Goal: Task Accomplishment & Management: Manage account settings

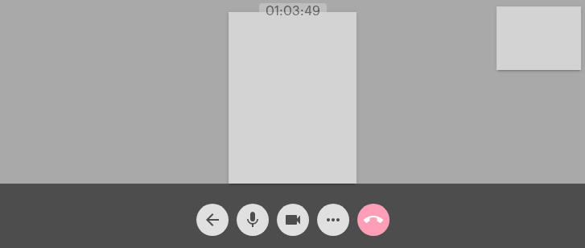
click at [363, 217] on button "call_end" at bounding box center [374, 220] width 32 height 32
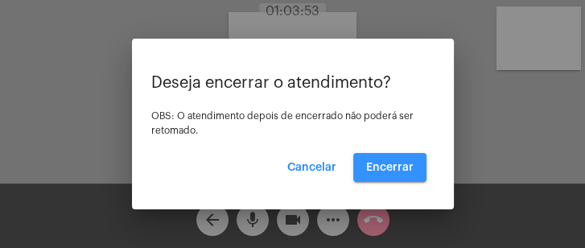
click at [387, 155] on button "Encerrar" at bounding box center [390, 167] width 73 height 29
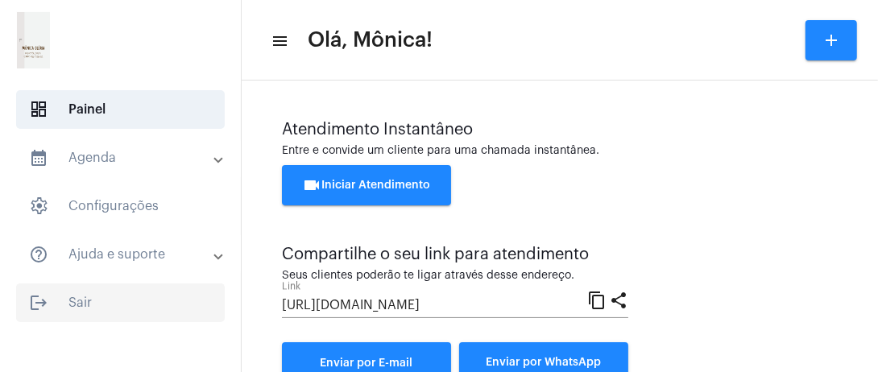
click at [98, 247] on span "logout Sair" at bounding box center [120, 302] width 209 height 39
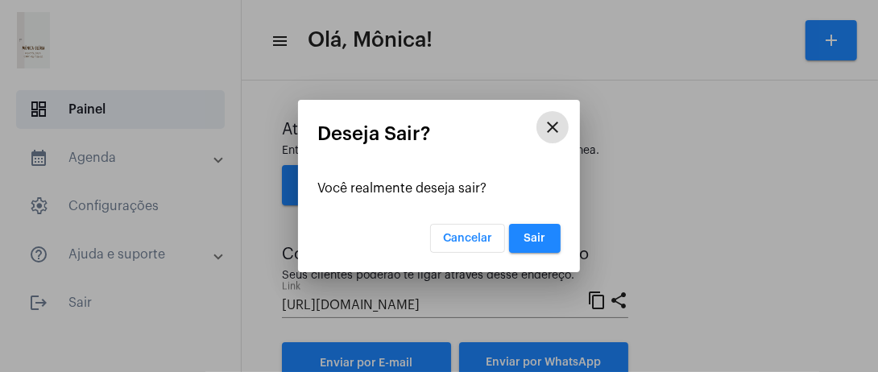
click at [548, 237] on button "Sair" at bounding box center [535, 238] width 52 height 29
